Goal: Task Accomplishment & Management: Manage account settings

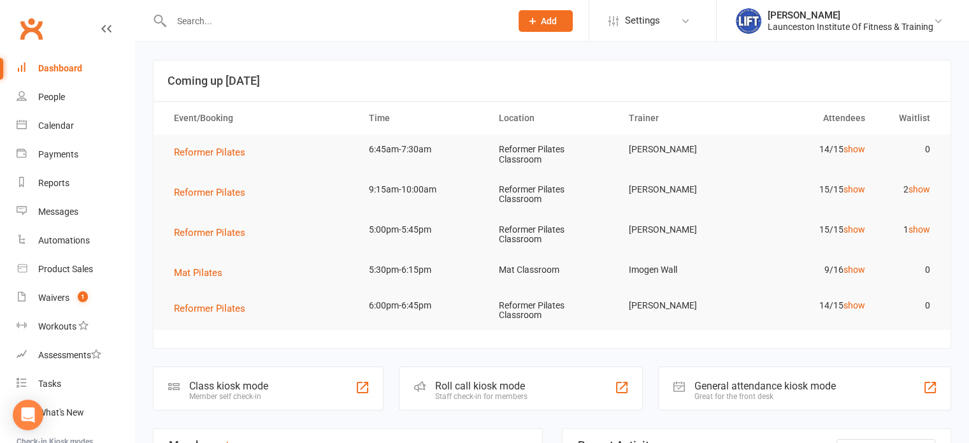
click at [306, 25] on input "text" at bounding box center [334, 21] width 334 height 18
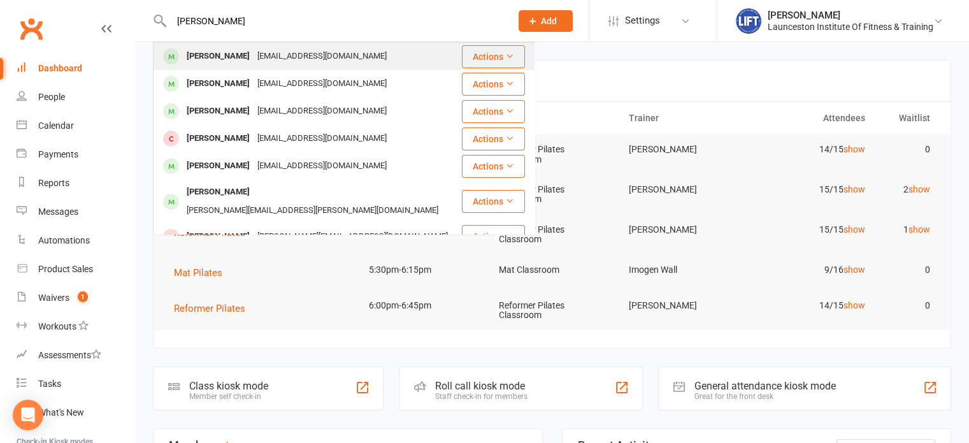
type input "[PERSON_NAME]"
click at [290, 53] on div "[EMAIL_ADDRESS][DOMAIN_NAME]" at bounding box center [321, 56] width 137 height 18
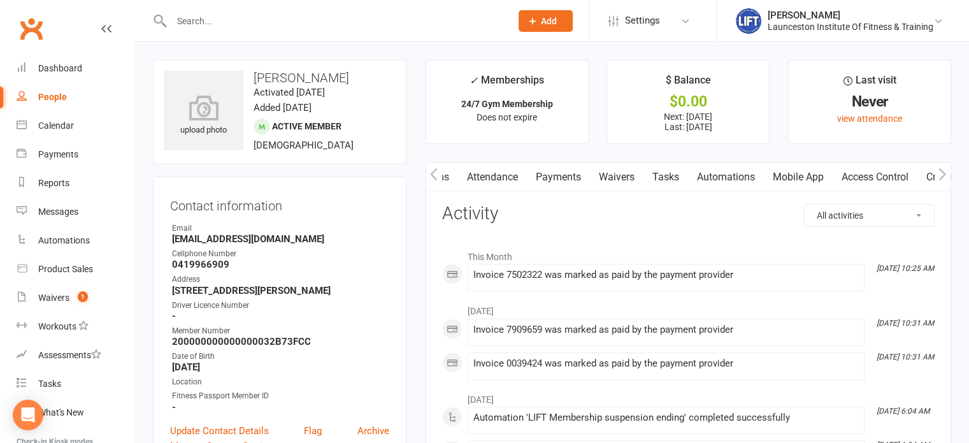
scroll to position [0, 120]
click at [625, 173] on link "Waivers" at bounding box center [612, 176] width 53 height 29
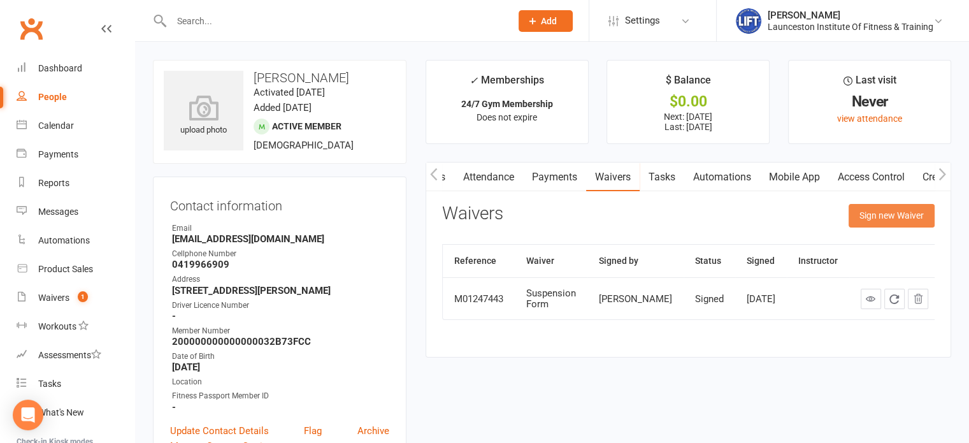
click at [879, 215] on button "Sign new Waiver" at bounding box center [891, 215] width 86 height 23
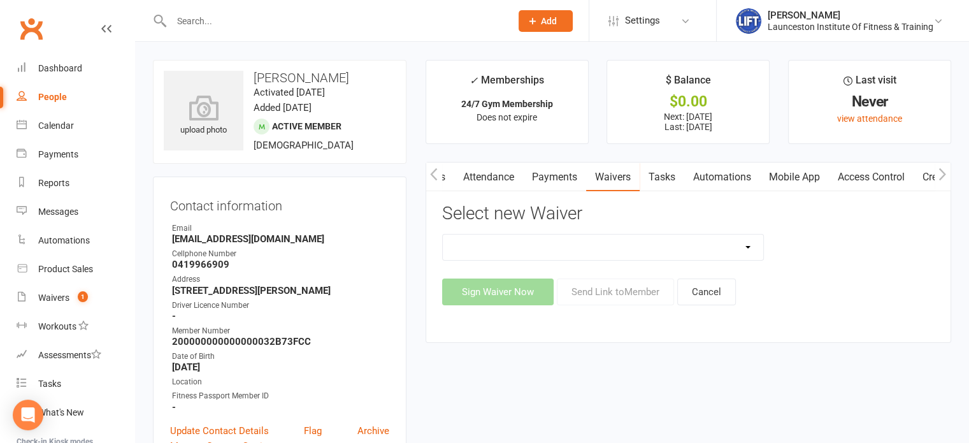
click at [599, 257] on select "24/7 Gym Membership Cancellation Form Casual Class Casual Pilates Class Casual …" at bounding box center [603, 246] width 321 height 25
select select "12888"
click at [443, 234] on select "24/7 Gym Membership Cancellation Form Casual Class Casual Pilates Class Casual …" at bounding box center [603, 246] width 321 height 25
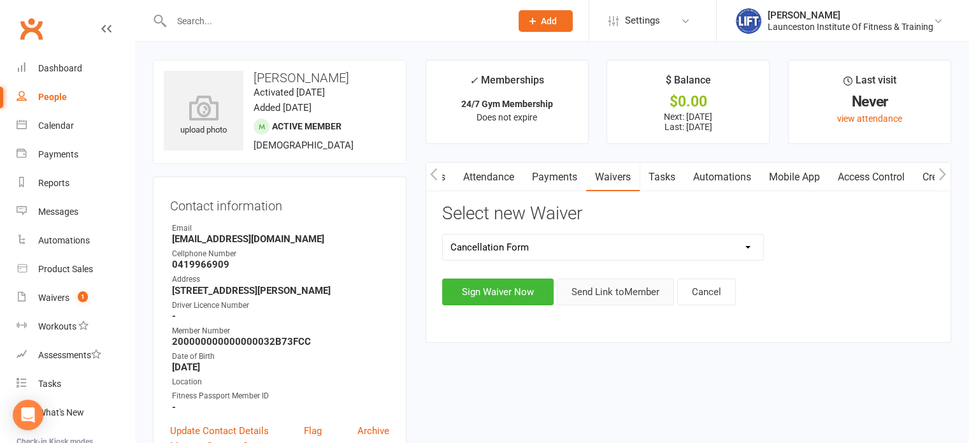
click at [608, 298] on button "Send Link to Member" at bounding box center [615, 291] width 117 height 27
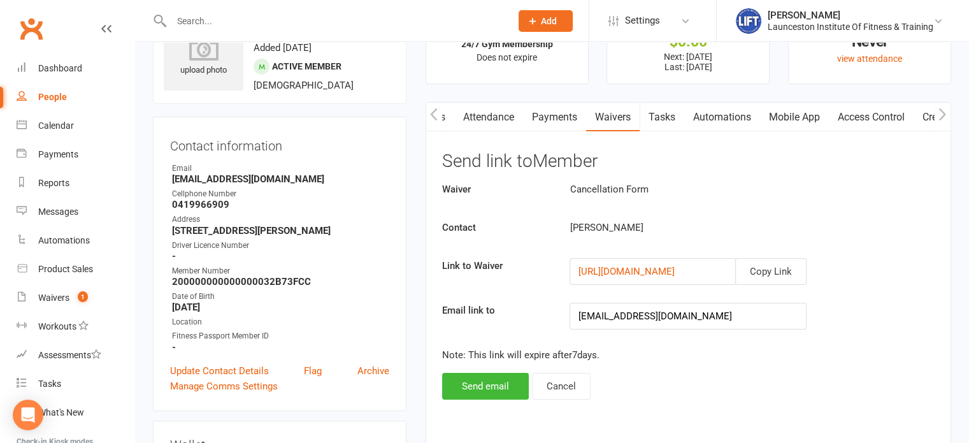
scroll to position [69, 0]
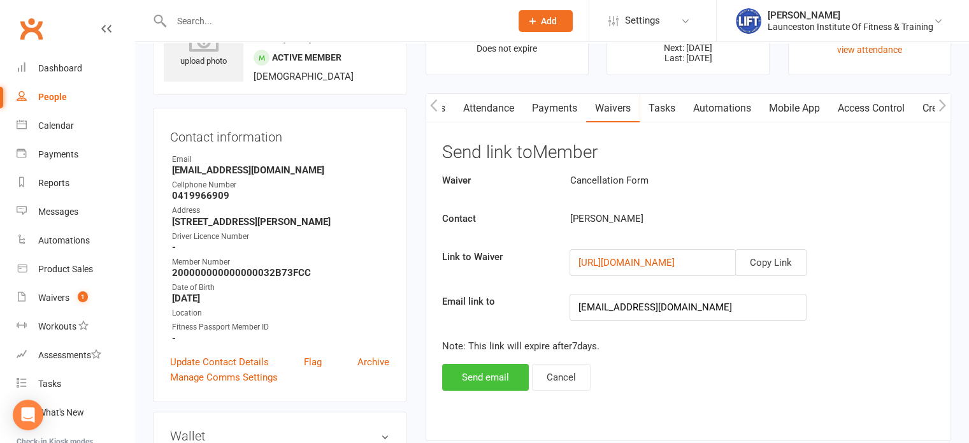
click at [474, 366] on button "Send email" at bounding box center [485, 377] width 87 height 27
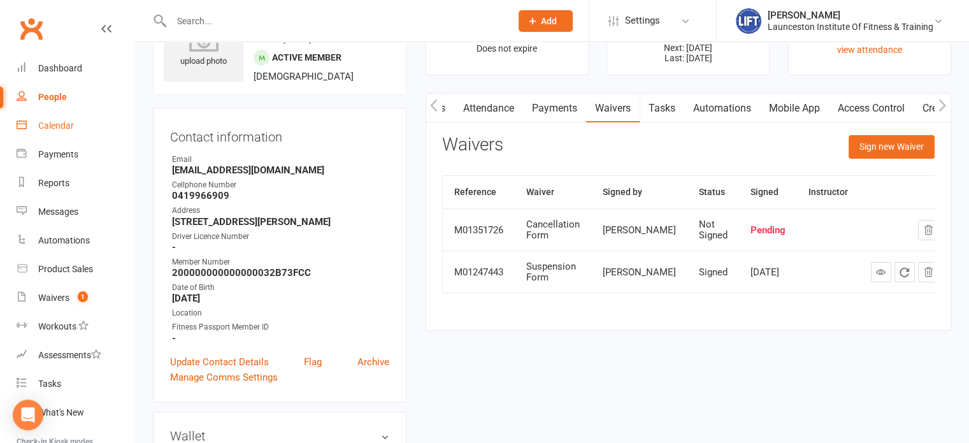
click at [43, 120] on div "Calendar" at bounding box center [56, 125] width 36 height 10
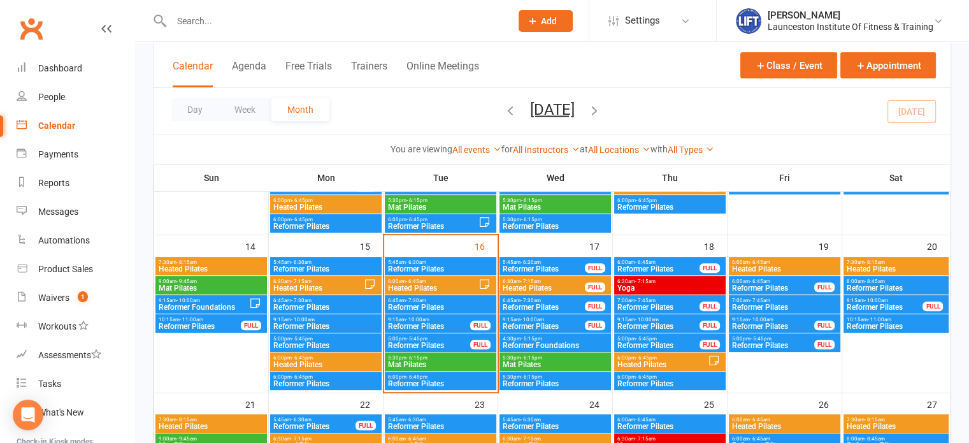
scroll to position [357, 0]
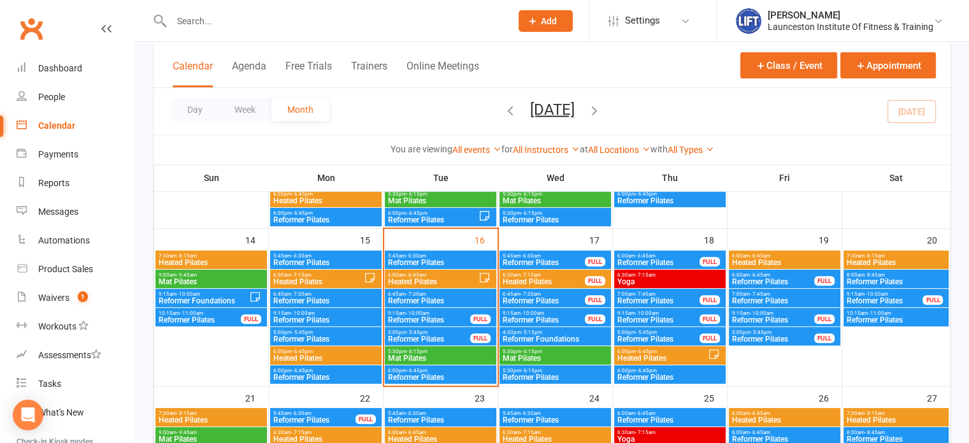
click at [427, 313] on span "- 10:00am" at bounding box center [418, 313] width 24 height 6
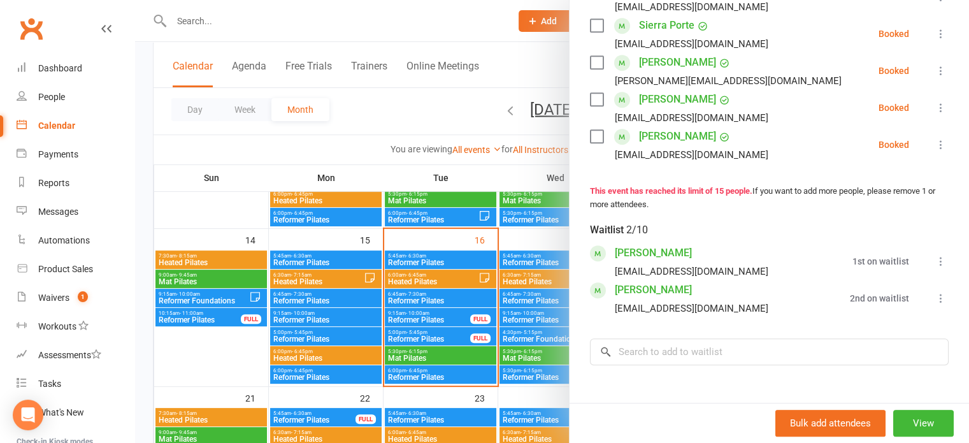
scroll to position [629, 0]
click at [934, 113] on icon at bounding box center [940, 106] width 13 height 13
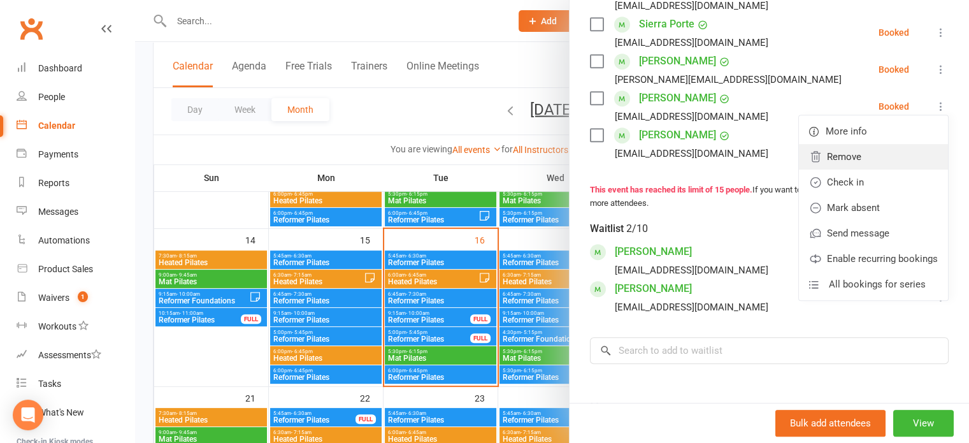
click at [831, 168] on link "Remove" at bounding box center [873, 156] width 149 height 25
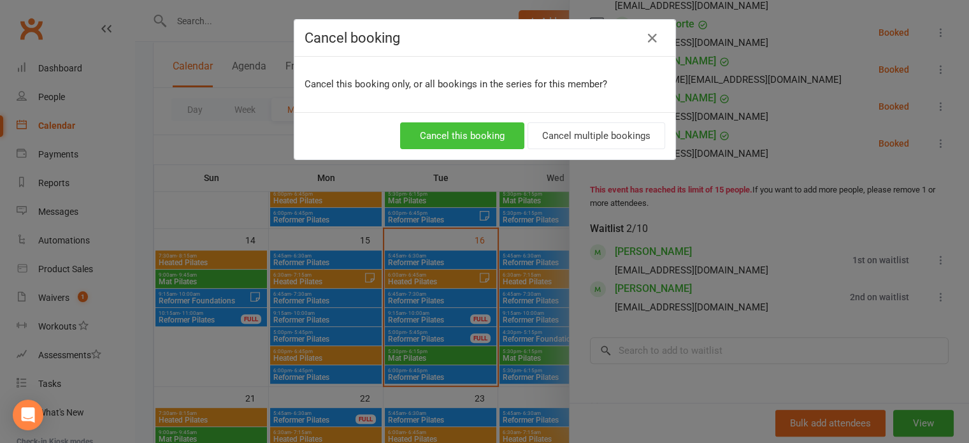
click at [471, 144] on button "Cancel this booking" at bounding box center [462, 135] width 124 height 27
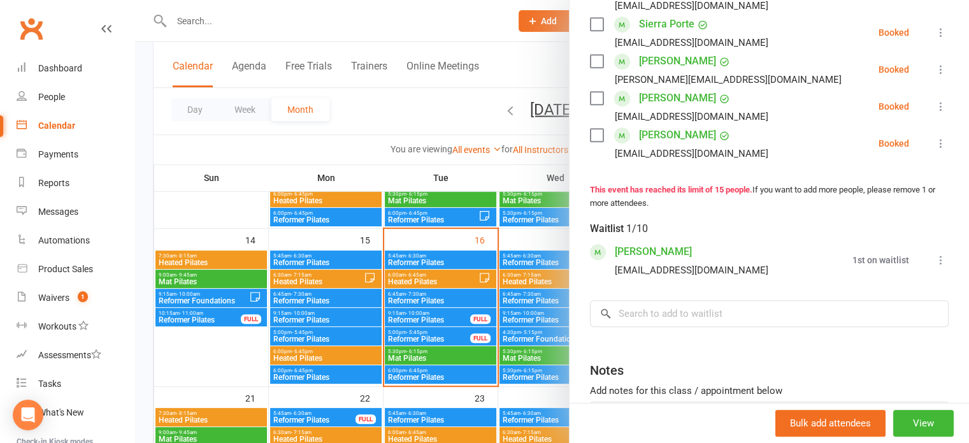
click at [664, 145] on link "[PERSON_NAME]" at bounding box center [677, 135] width 77 height 20
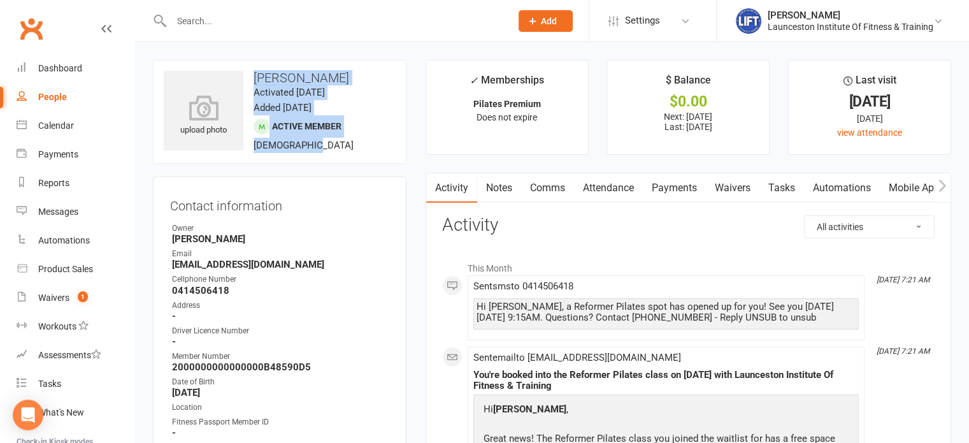
drag, startPoint x: 315, startPoint y: 139, endPoint x: 250, endPoint y: 68, distance: 96.9
click at [250, 68] on div "upload photo [PERSON_NAME] Activated [DATE] Added [DATE] Active member [DEMOGRA…" at bounding box center [279, 112] width 253 height 104
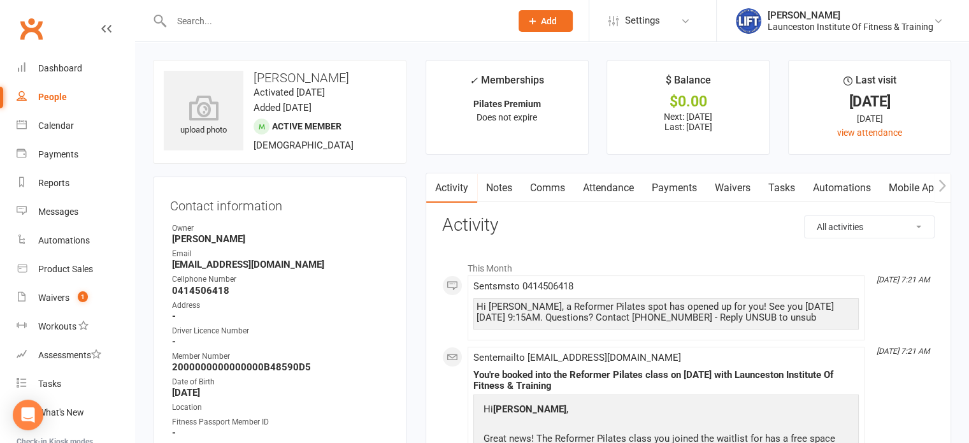
click at [339, 172] on contact-information "upload photo [PERSON_NAME] Activated [DATE] Added [DATE] Active member [DEMOGRA…" at bounding box center [279, 278] width 253 height 436
click at [60, 129] on div "Calendar" at bounding box center [56, 125] width 36 height 10
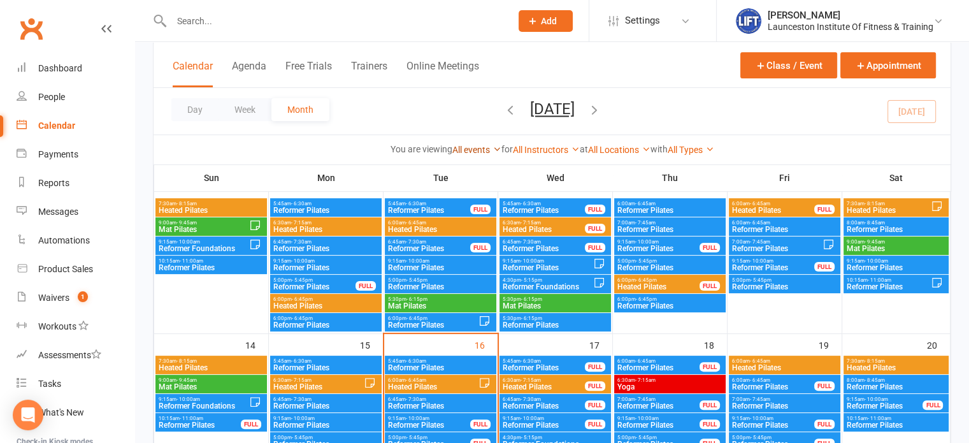
scroll to position [290, 0]
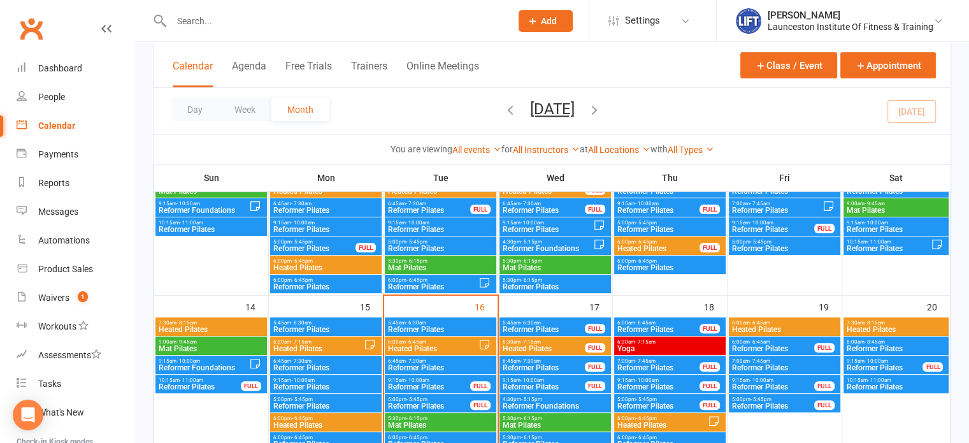
click at [427, 381] on span "- 10:00am" at bounding box center [418, 380] width 24 height 6
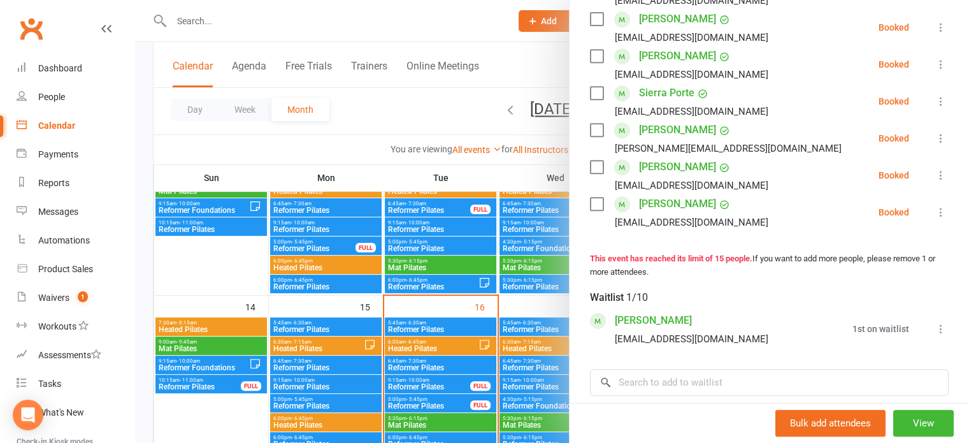
scroll to position [560, 0]
click at [387, 109] on div at bounding box center [552, 221] width 834 height 443
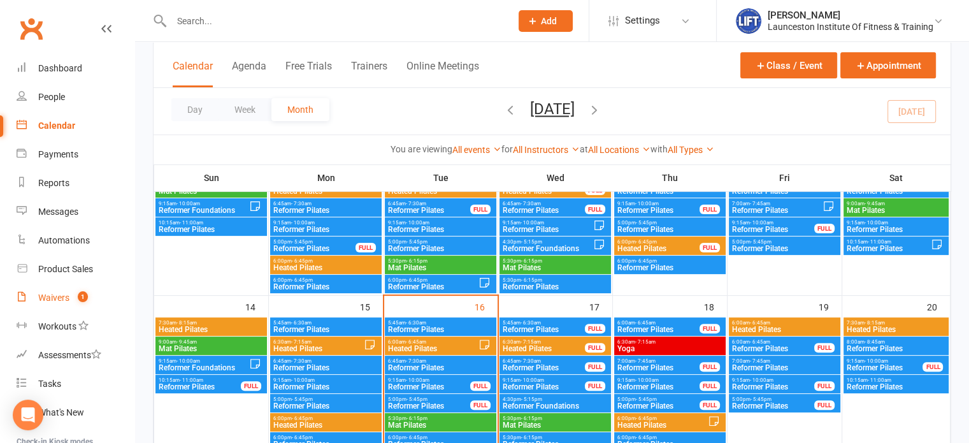
click at [60, 292] on div "Waivers" at bounding box center [53, 297] width 31 height 10
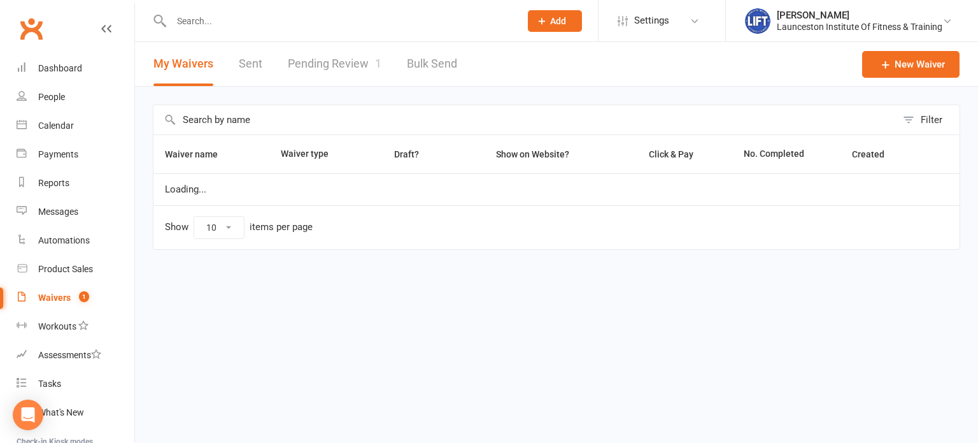
select select "100"
click at [345, 68] on link "Pending Review 1" at bounding box center [335, 64] width 94 height 44
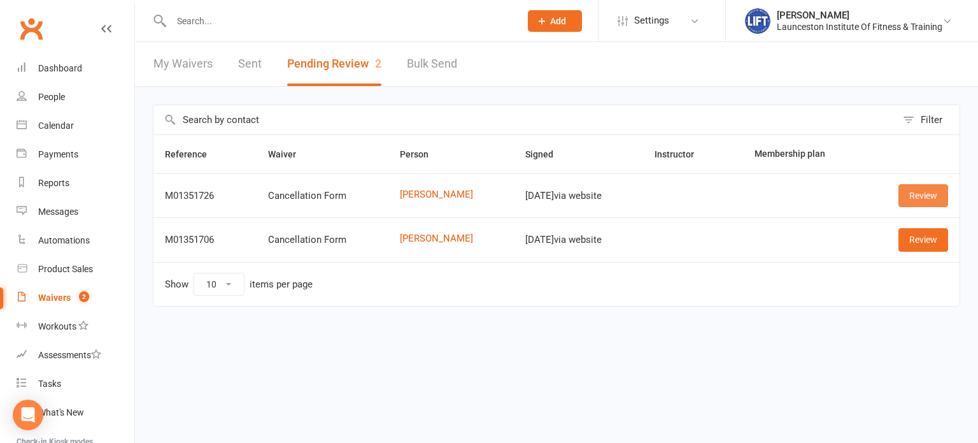
click at [911, 198] on link "Review" at bounding box center [924, 195] width 50 height 23
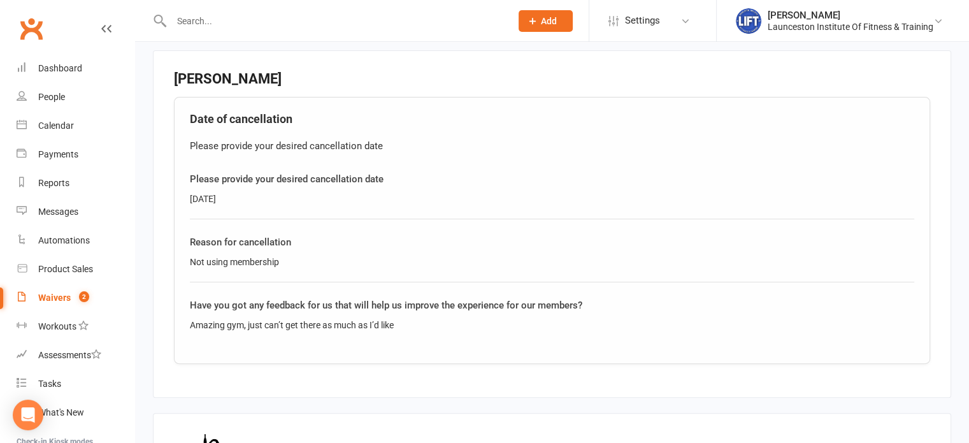
scroll to position [579, 0]
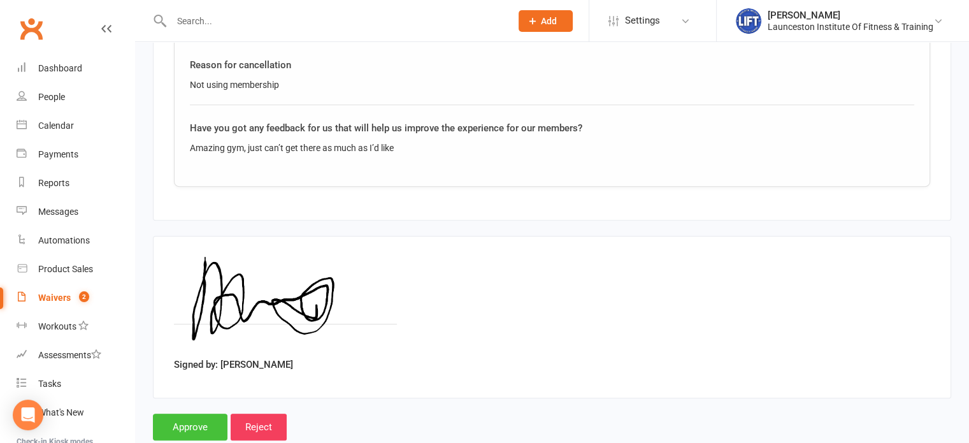
click at [194, 413] on input "Approve" at bounding box center [190, 426] width 75 height 27
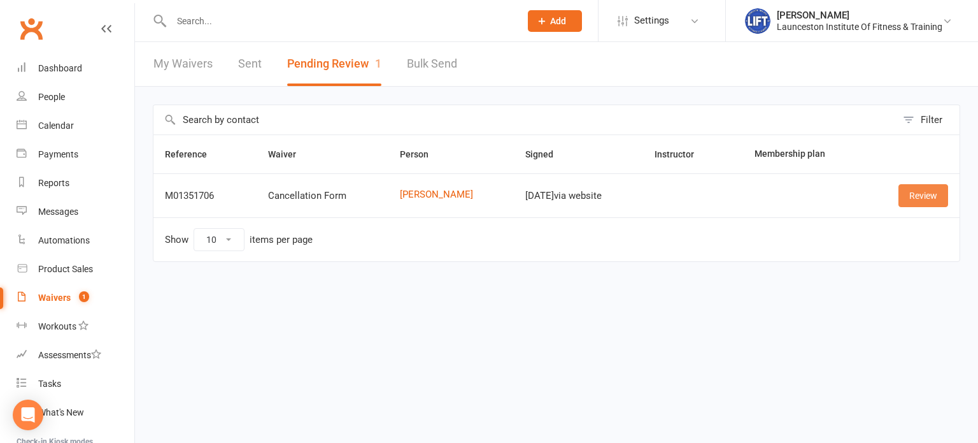
click at [906, 206] on link "Review" at bounding box center [924, 195] width 50 height 23
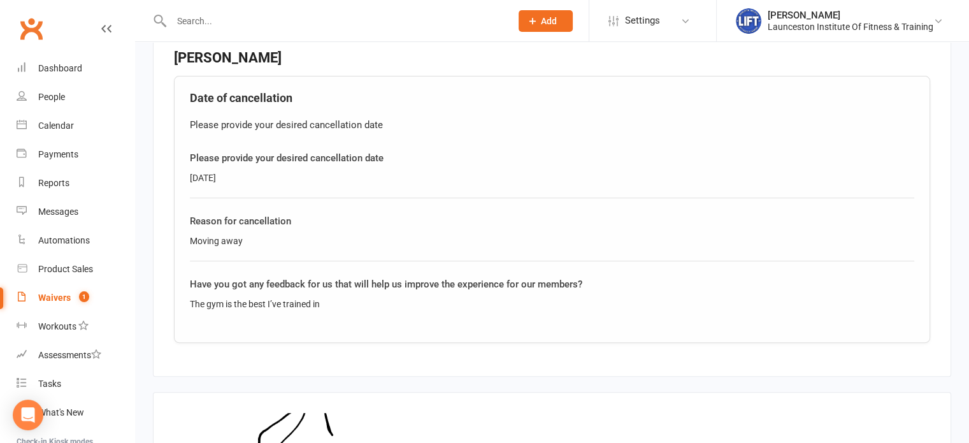
scroll to position [579, 0]
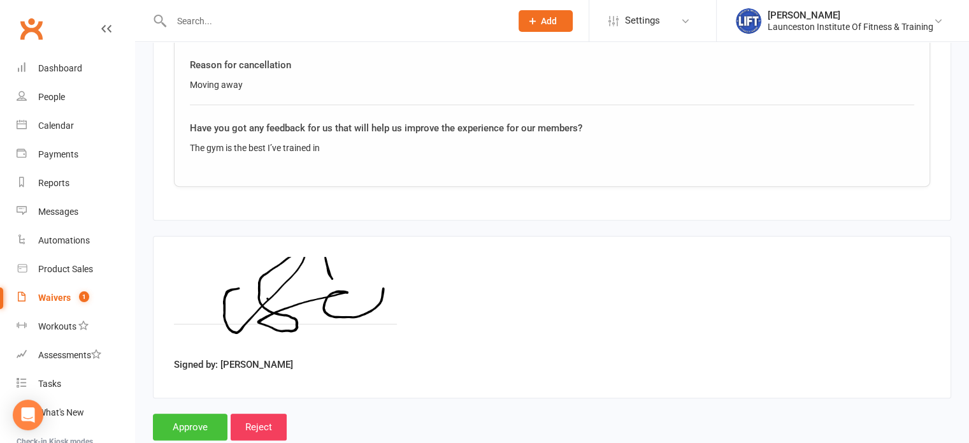
click at [194, 413] on input "Approve" at bounding box center [190, 426] width 75 height 27
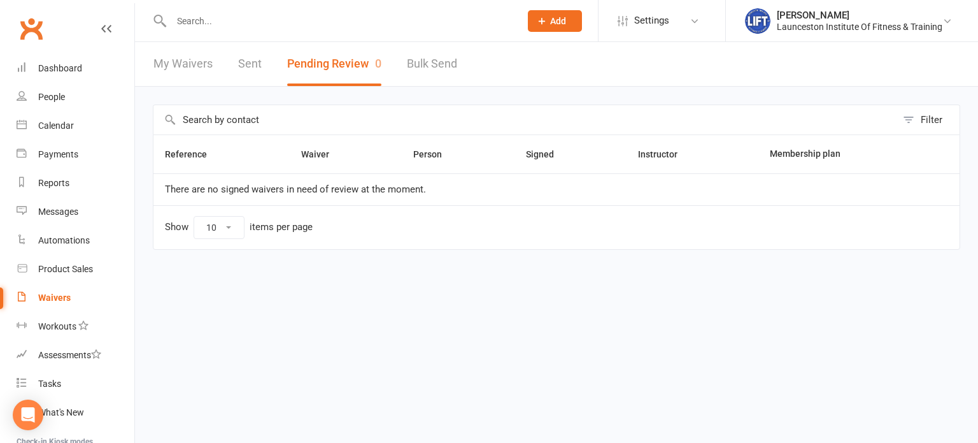
click at [397, 7] on div at bounding box center [332, 20] width 359 height 41
click at [357, 33] on div at bounding box center [332, 20] width 359 height 41
click at [325, 23] on input "text" at bounding box center [339, 21] width 344 height 18
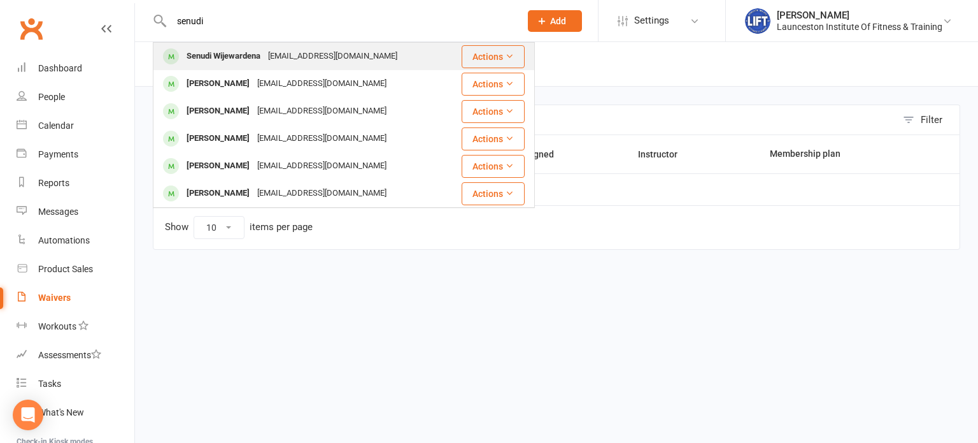
type input "senudi"
click at [311, 51] on div "[EMAIL_ADDRESS][DOMAIN_NAME]" at bounding box center [332, 56] width 137 height 18
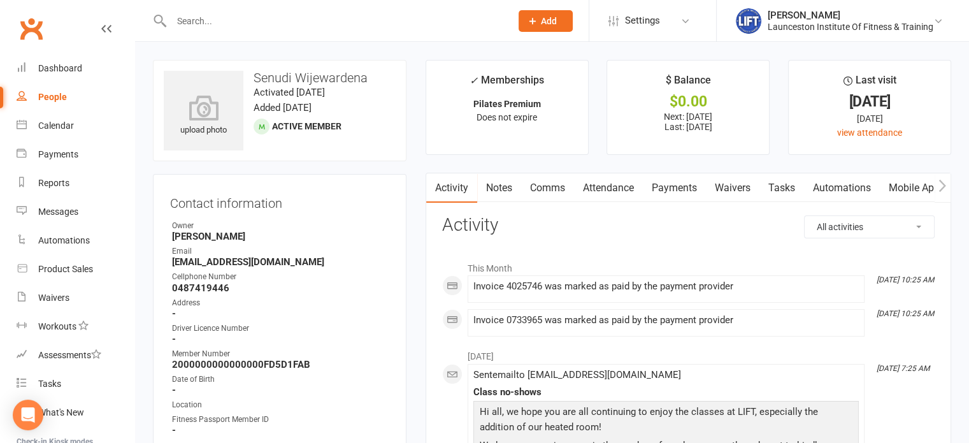
click at [237, 24] on input "text" at bounding box center [334, 21] width 334 height 18
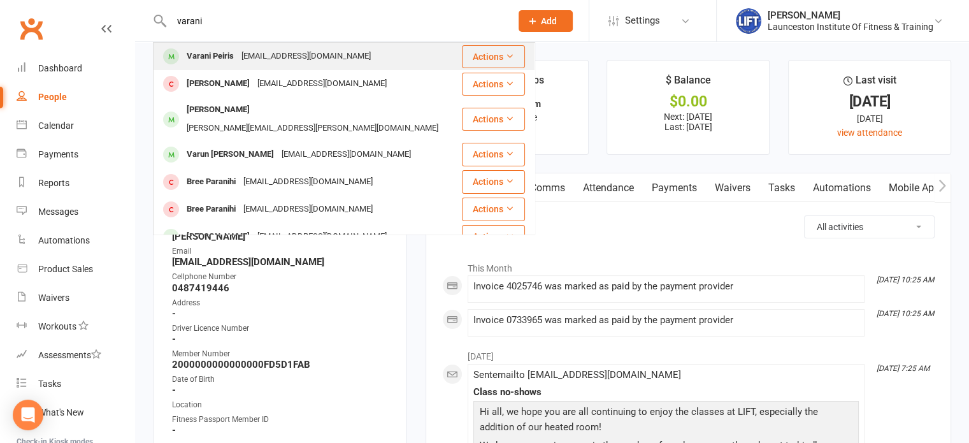
type input "varani"
click at [307, 58] on div "[EMAIL_ADDRESS][DOMAIN_NAME]" at bounding box center [306, 56] width 137 height 18
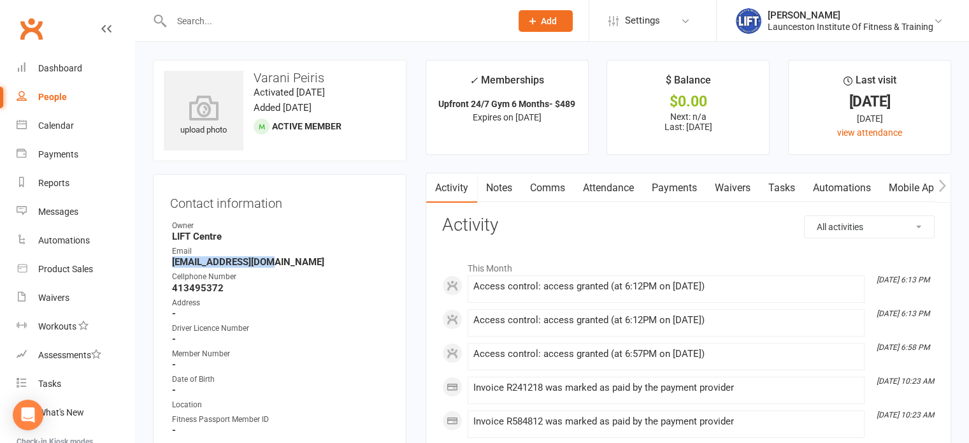
drag, startPoint x: 272, startPoint y: 259, endPoint x: 173, endPoint y: 264, distance: 98.9
click at [173, 264] on strong "[EMAIL_ADDRESS][DOMAIN_NAME]" at bounding box center [280, 261] width 217 height 11
copy strong "[EMAIL_ADDRESS][DOMAIN_NAME]"
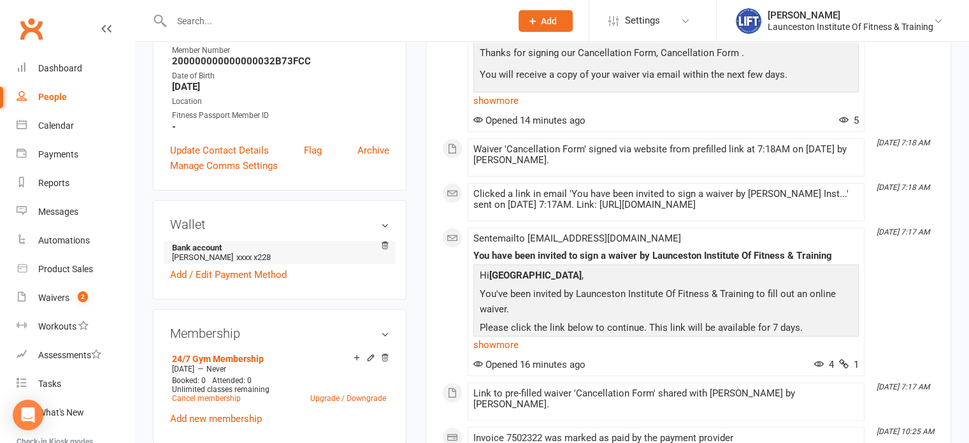
scroll to position [285, 0]
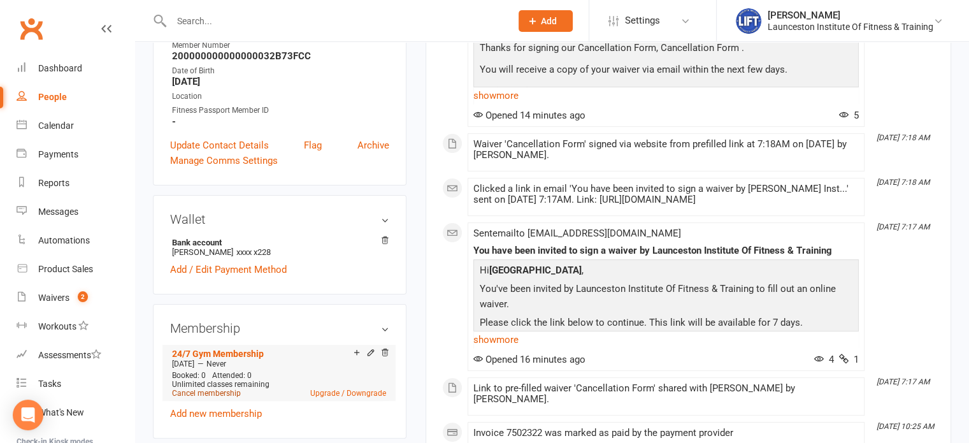
click at [208, 396] on link "Cancel membership" at bounding box center [206, 392] width 69 height 9
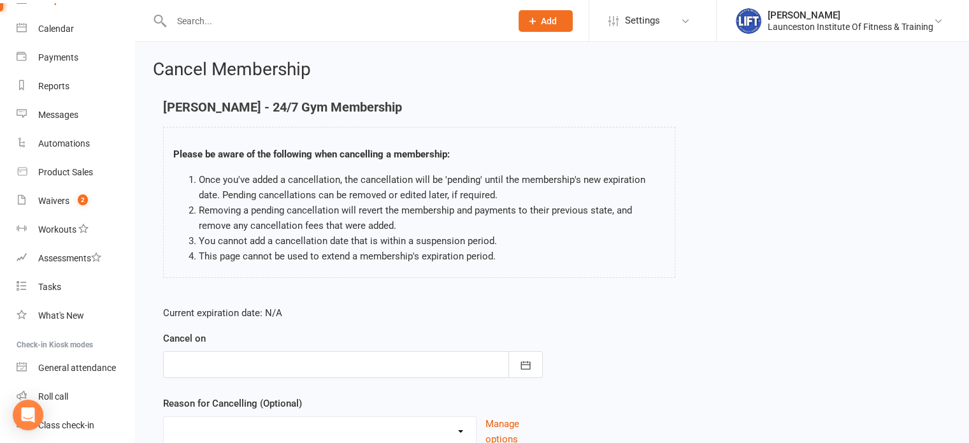
scroll to position [106, 0]
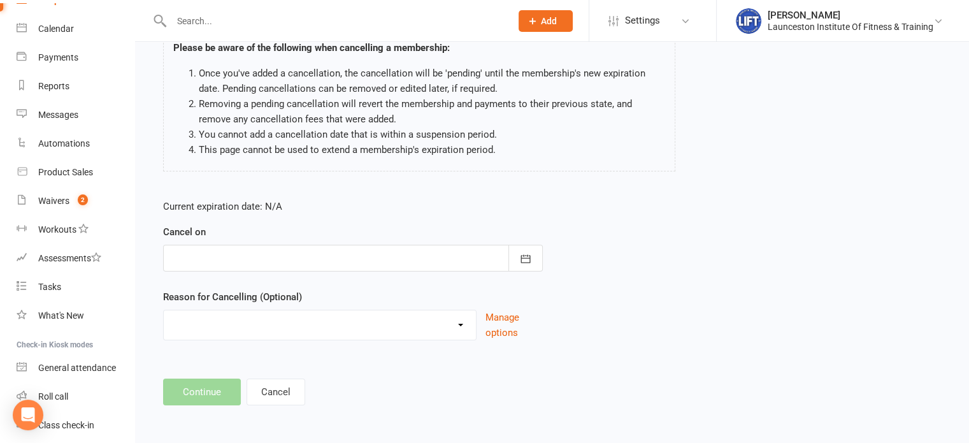
click at [288, 254] on div at bounding box center [353, 258] width 380 height 27
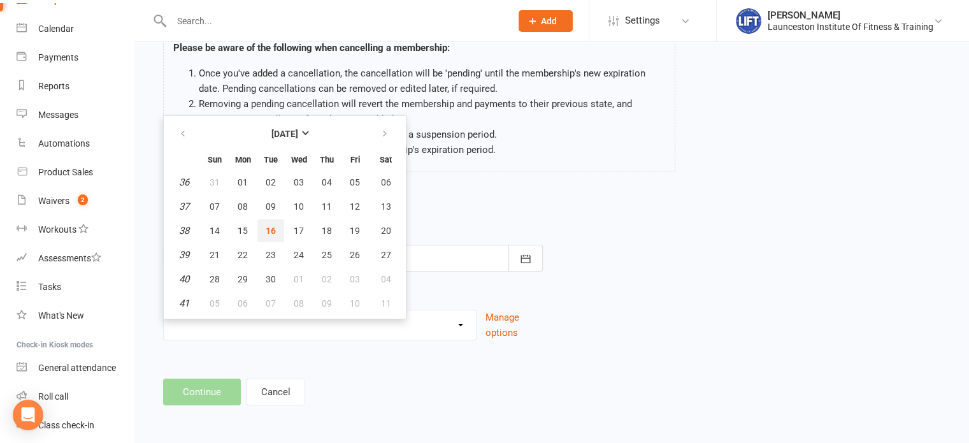
click at [265, 235] on button "16" at bounding box center [270, 230] width 27 height 23
type input "16 Sep 2025"
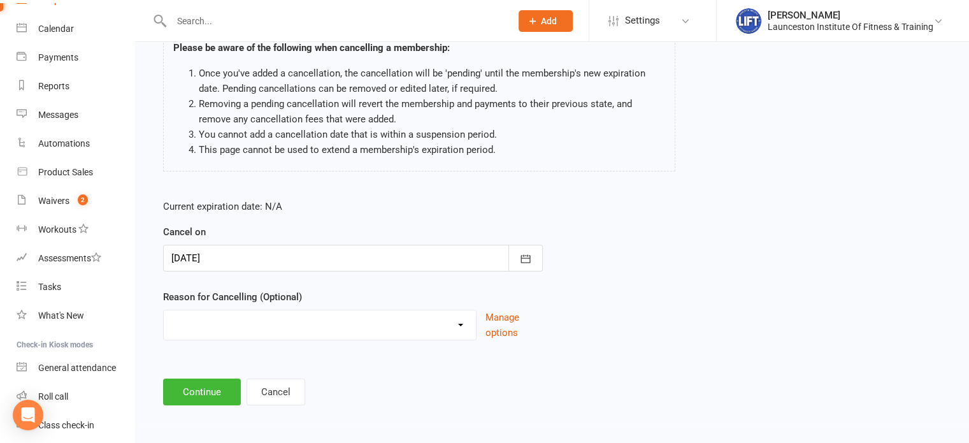
click at [255, 322] on select "Cancelled by staff (overdues) Change to Fitness Passport Changing gyms Injury M…" at bounding box center [320, 322] width 312 height 25
select select "4"
click at [164, 310] on select "Cancelled by staff (overdues) Change to Fitness Passport Changing gyms Injury M…" at bounding box center [320, 322] width 312 height 25
click at [211, 388] on button "Continue" at bounding box center [202, 391] width 78 height 27
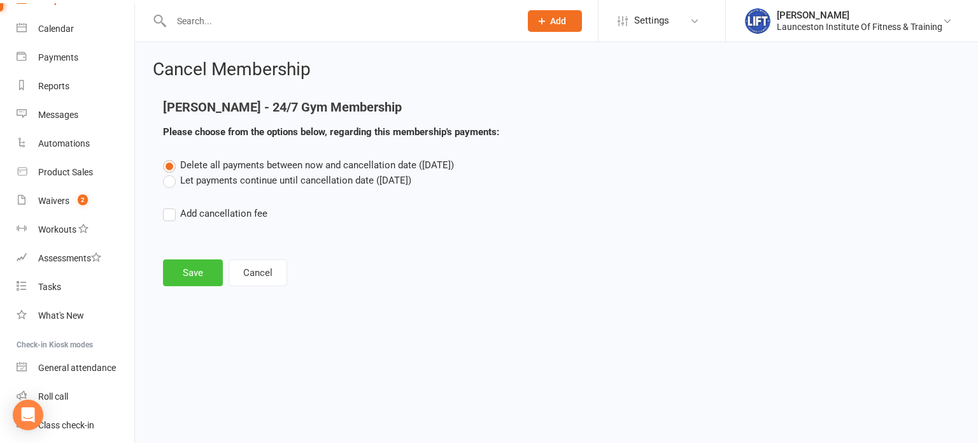
click at [189, 274] on button "Save" at bounding box center [193, 272] width 60 height 27
